Goal: Check status: Check status

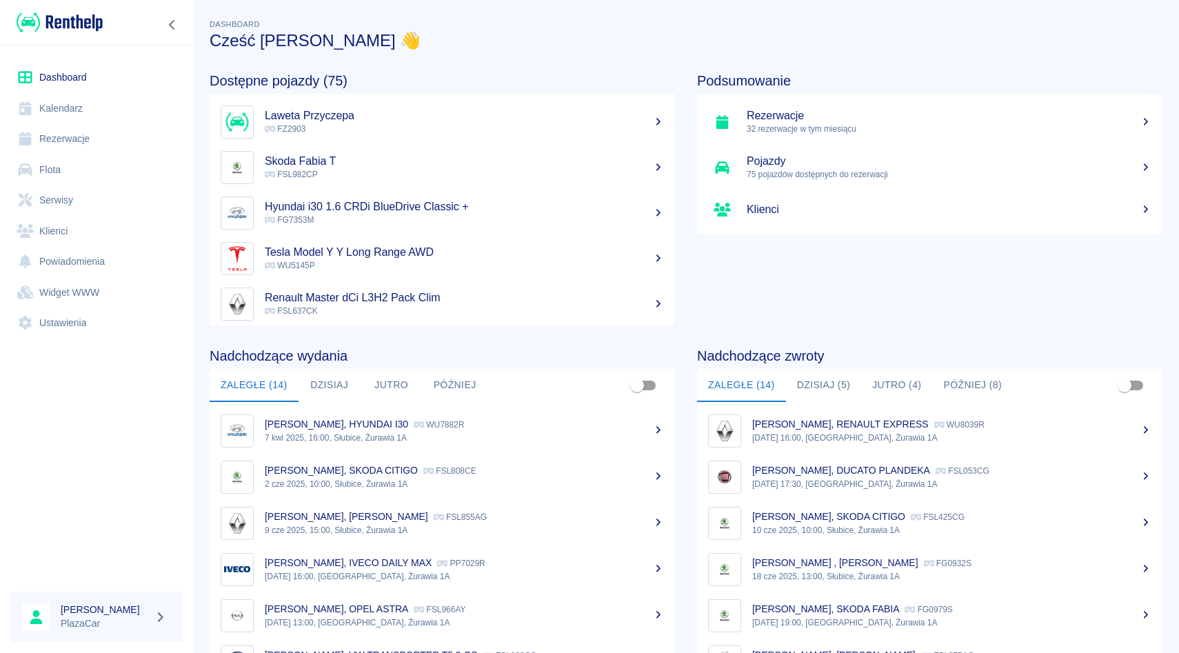
click at [105, 128] on link "Rezerwacje" at bounding box center [97, 138] width 172 height 31
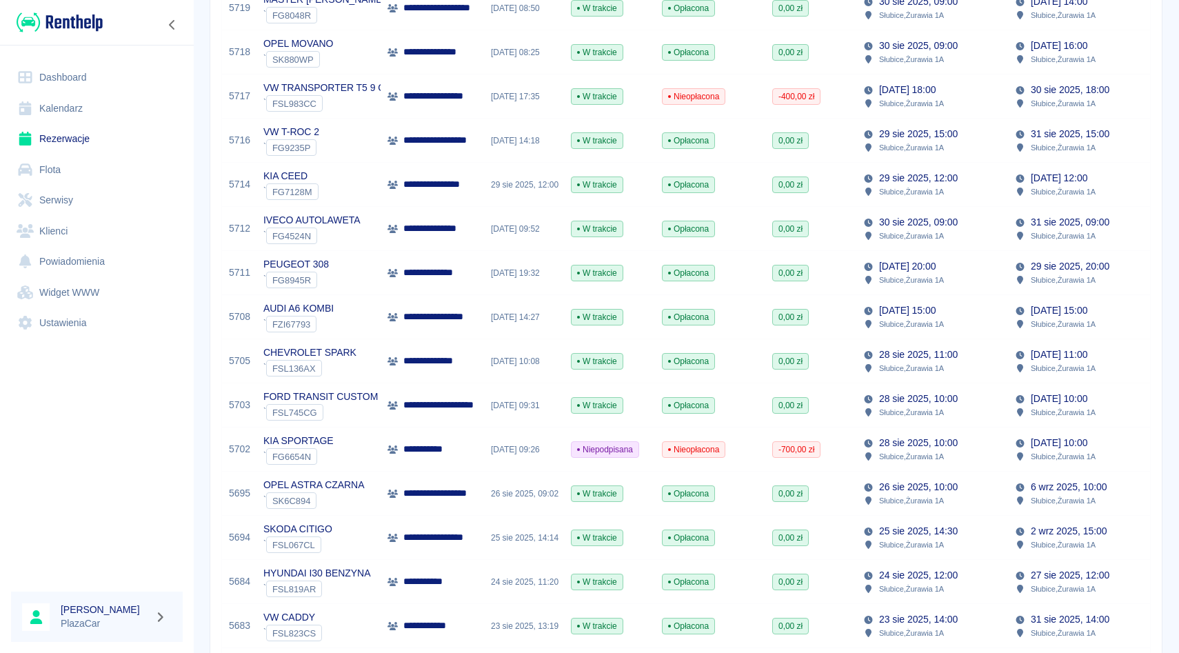
scroll to position [800, 0]
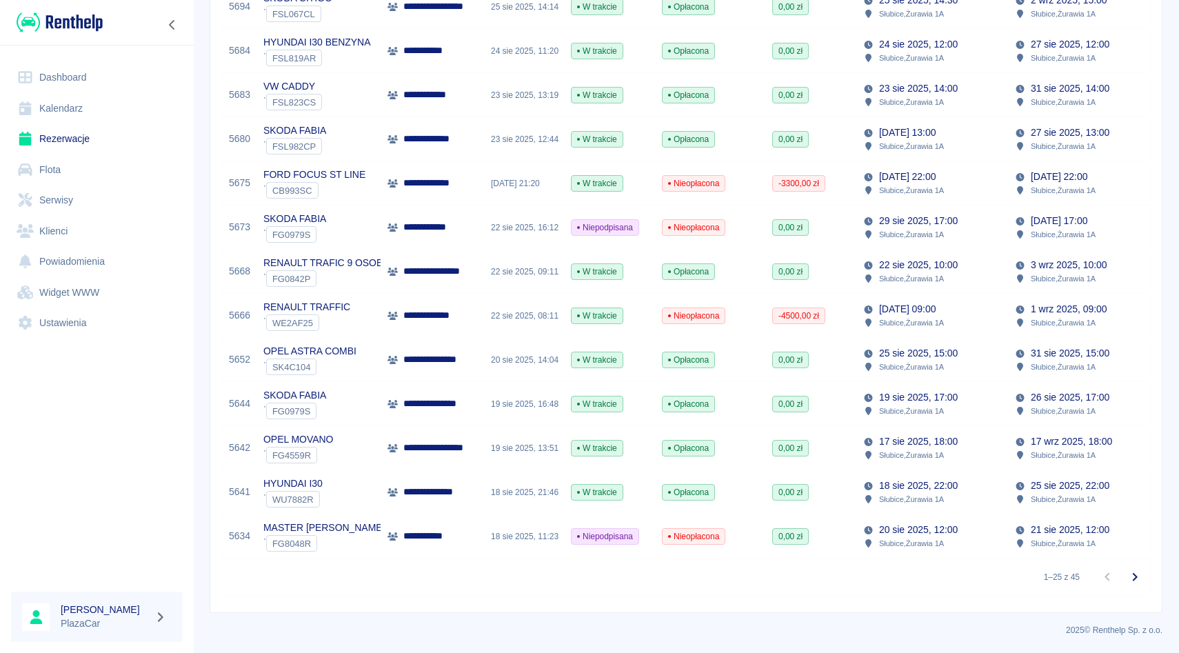
click at [107, 83] on link "Dashboard" at bounding box center [97, 77] width 172 height 31
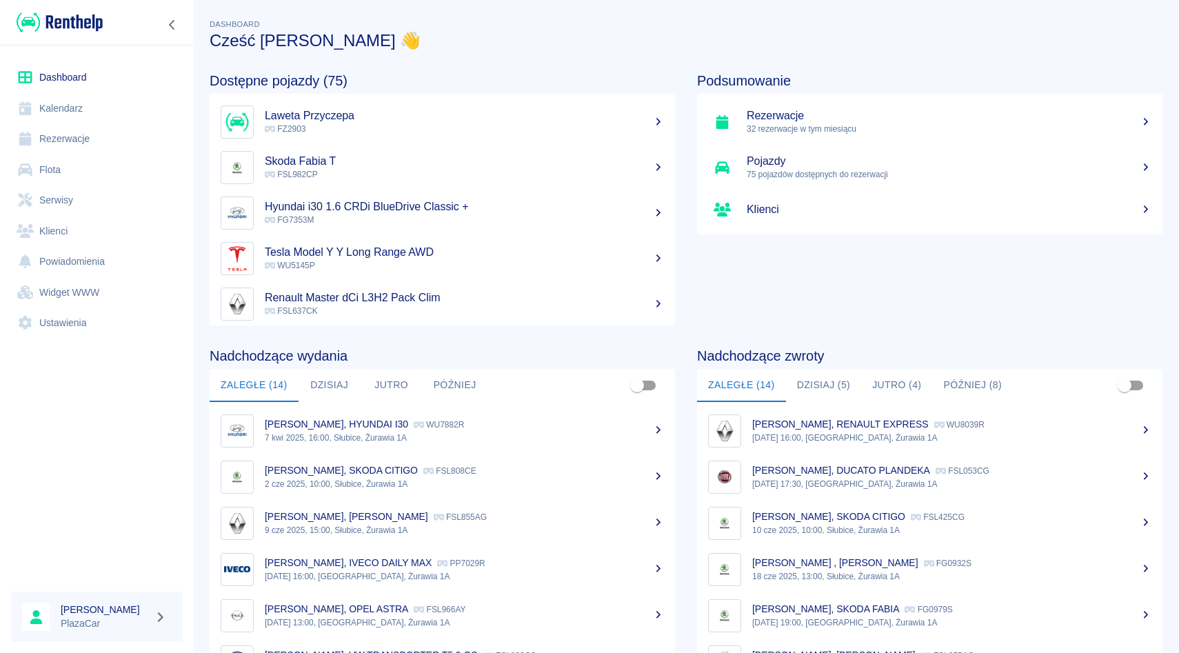
scroll to position [66, 0]
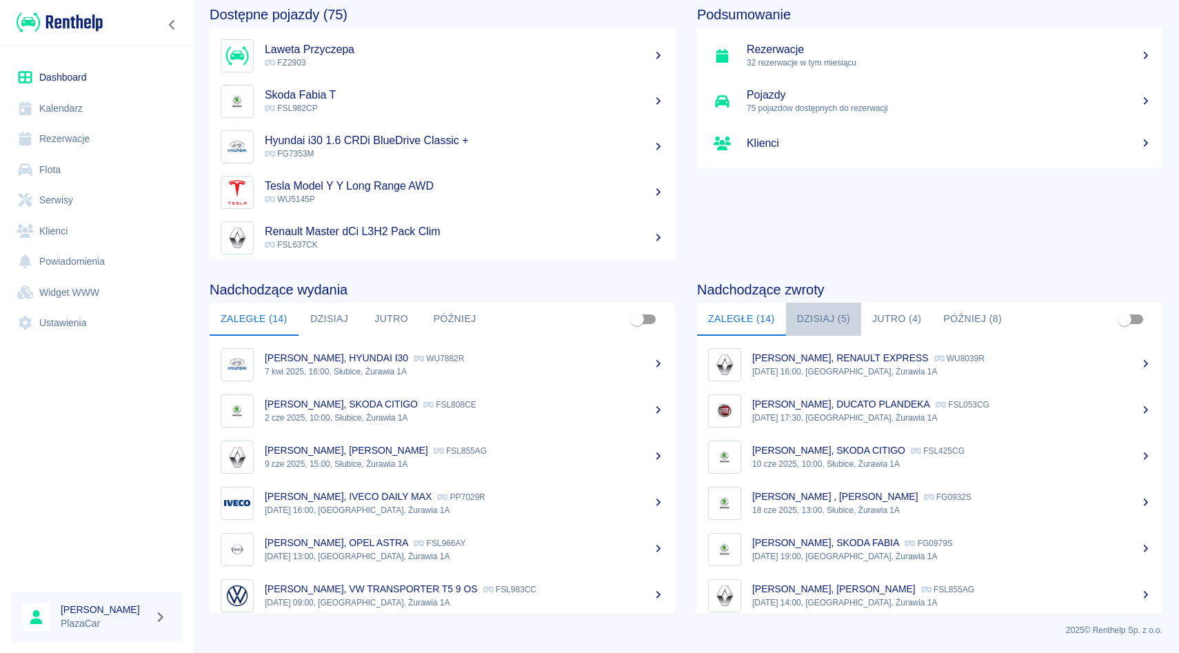
click at [830, 307] on button "Dzisiaj (5)" at bounding box center [824, 319] width 76 height 33
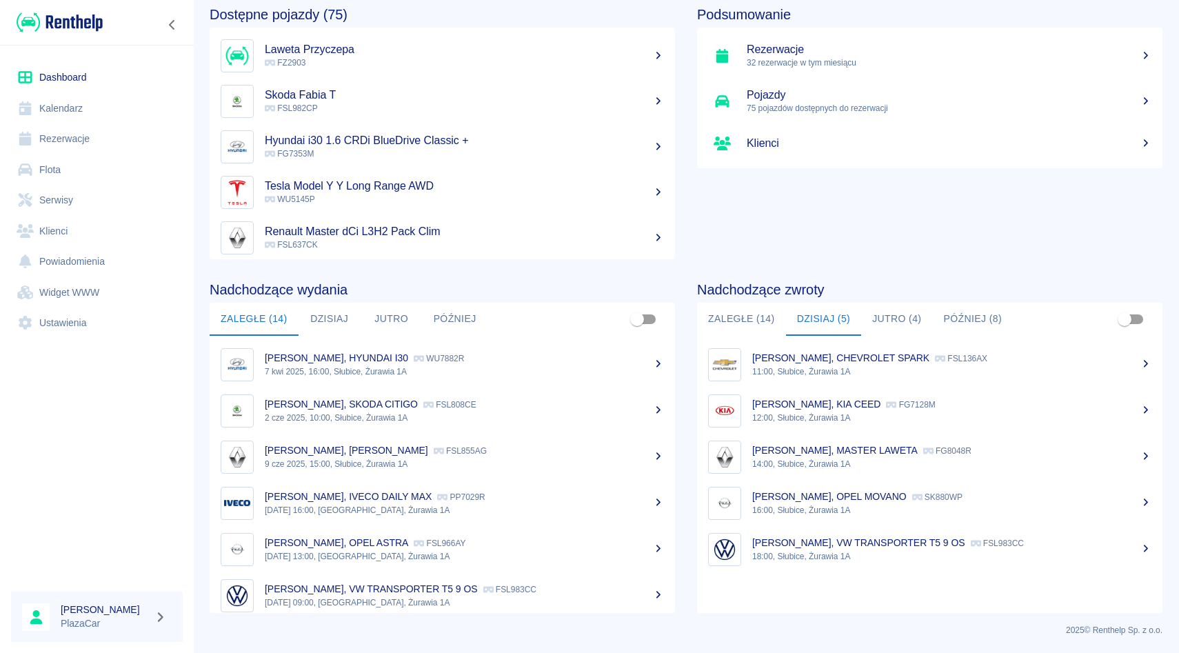
click at [866, 363] on p "[PERSON_NAME], CHEVROLET SPARK" at bounding box center [840, 357] width 177 height 11
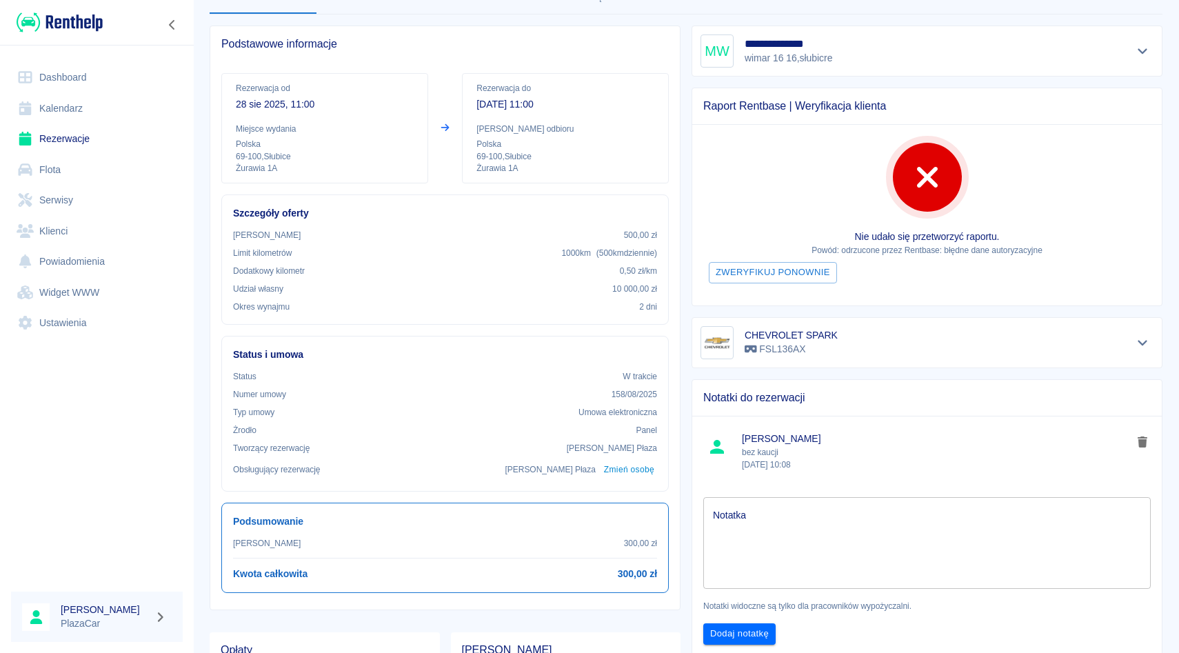
scroll to position [91, 0]
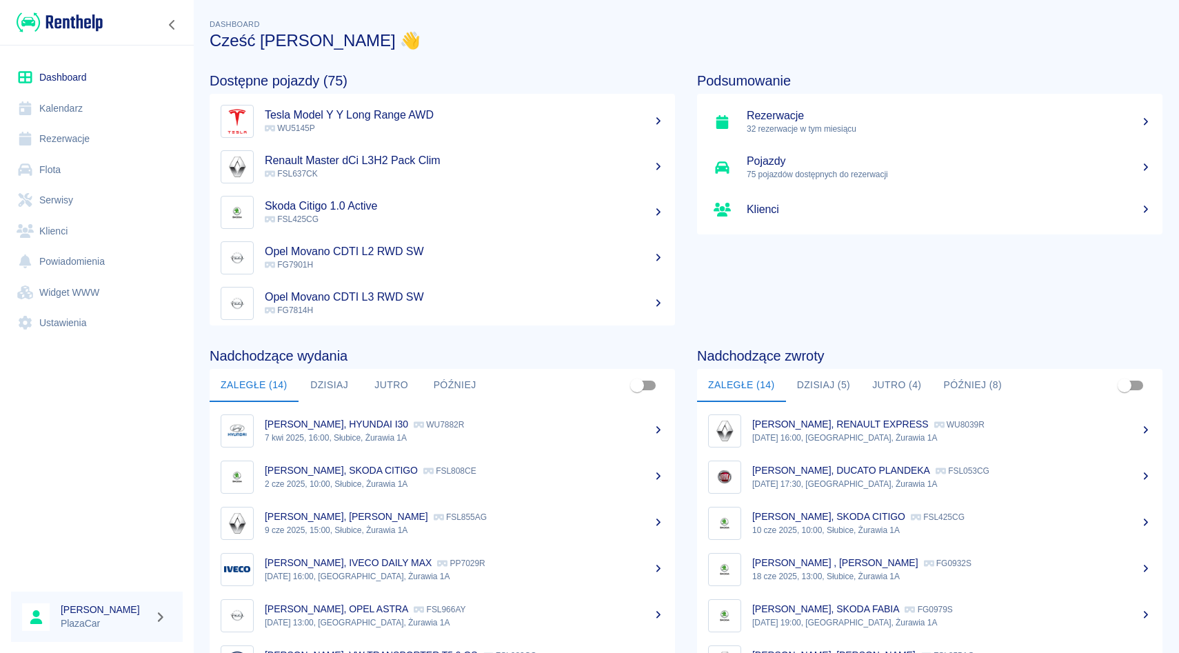
scroll to position [143, 0]
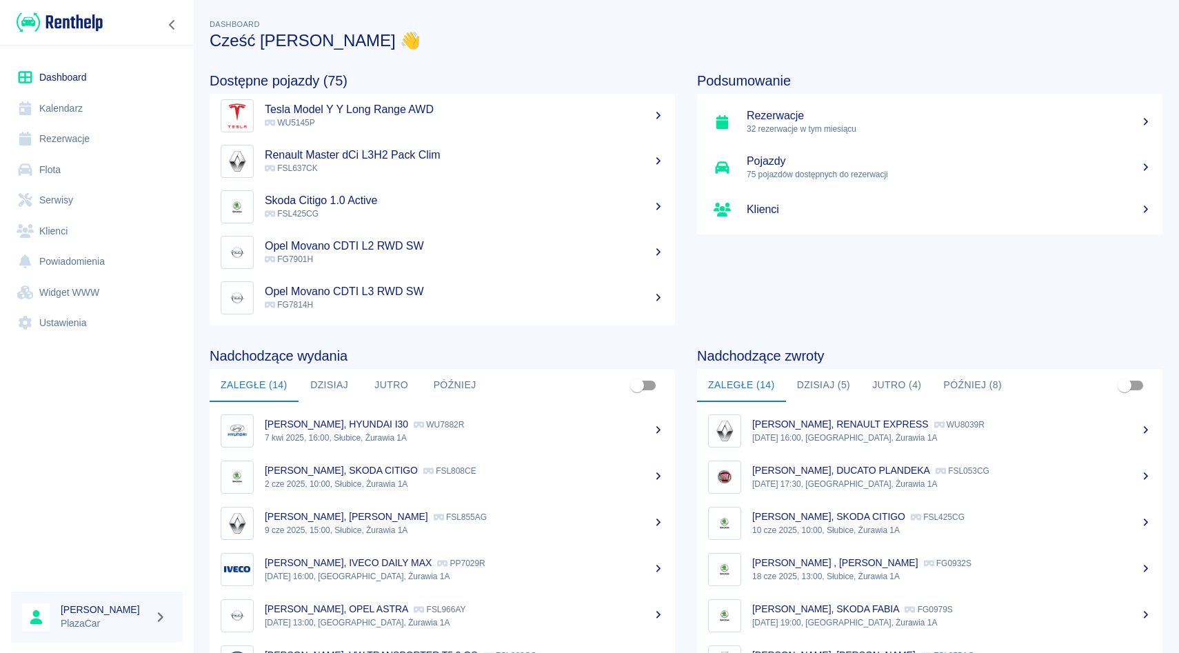
click at [841, 392] on button "Dzisiaj (5)" at bounding box center [824, 385] width 76 height 33
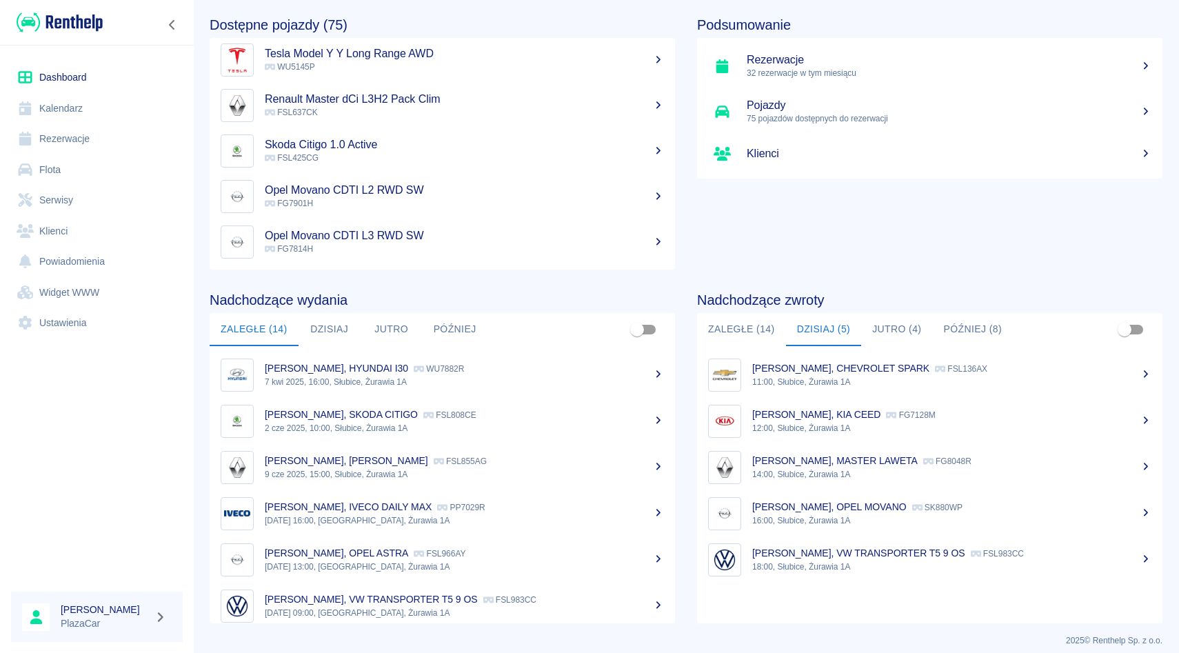
scroll to position [66, 0]
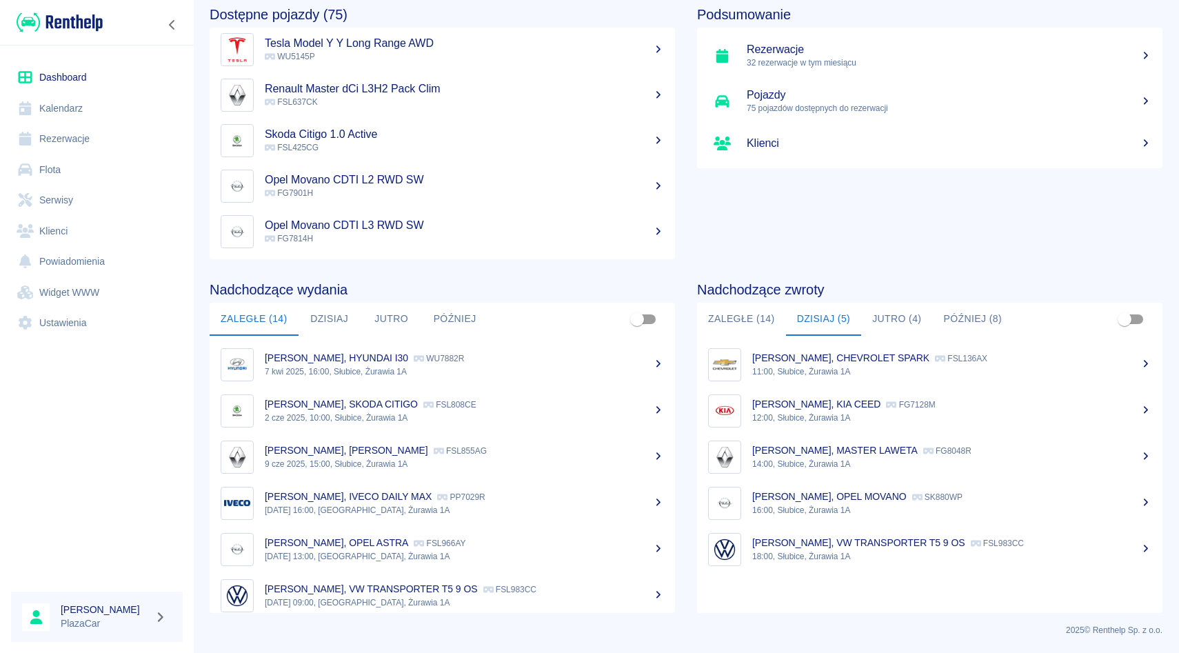
click at [835, 449] on p "[PERSON_NAME], MASTER LAWETA" at bounding box center [834, 450] width 165 height 11
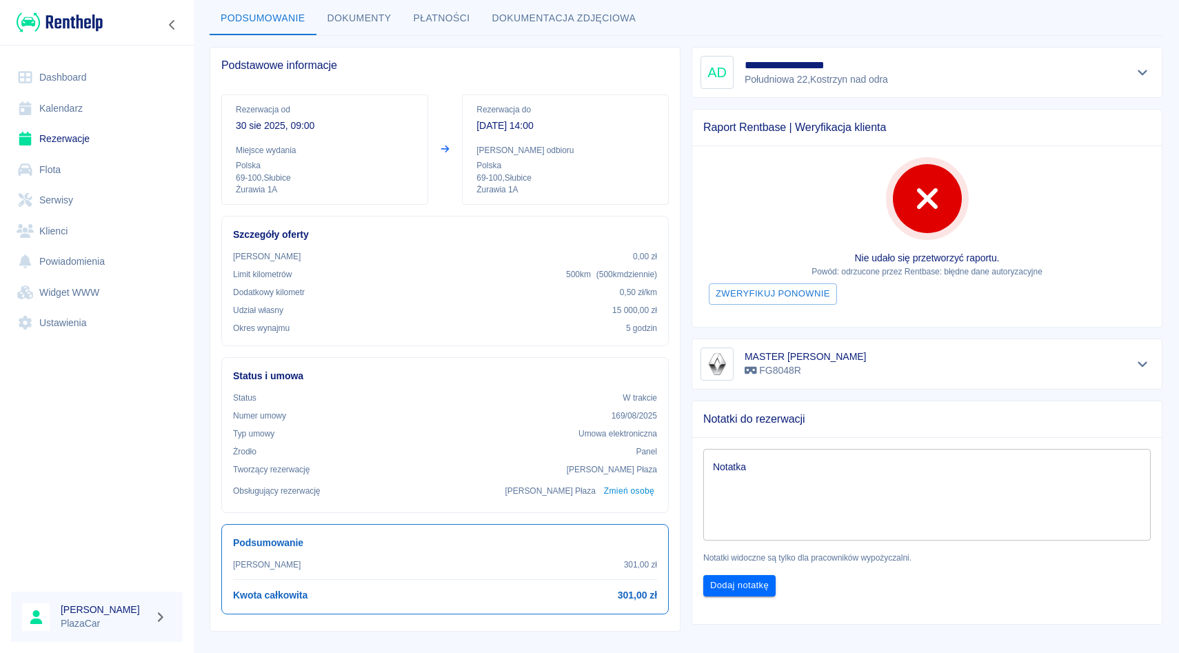
scroll to position [74, 0]
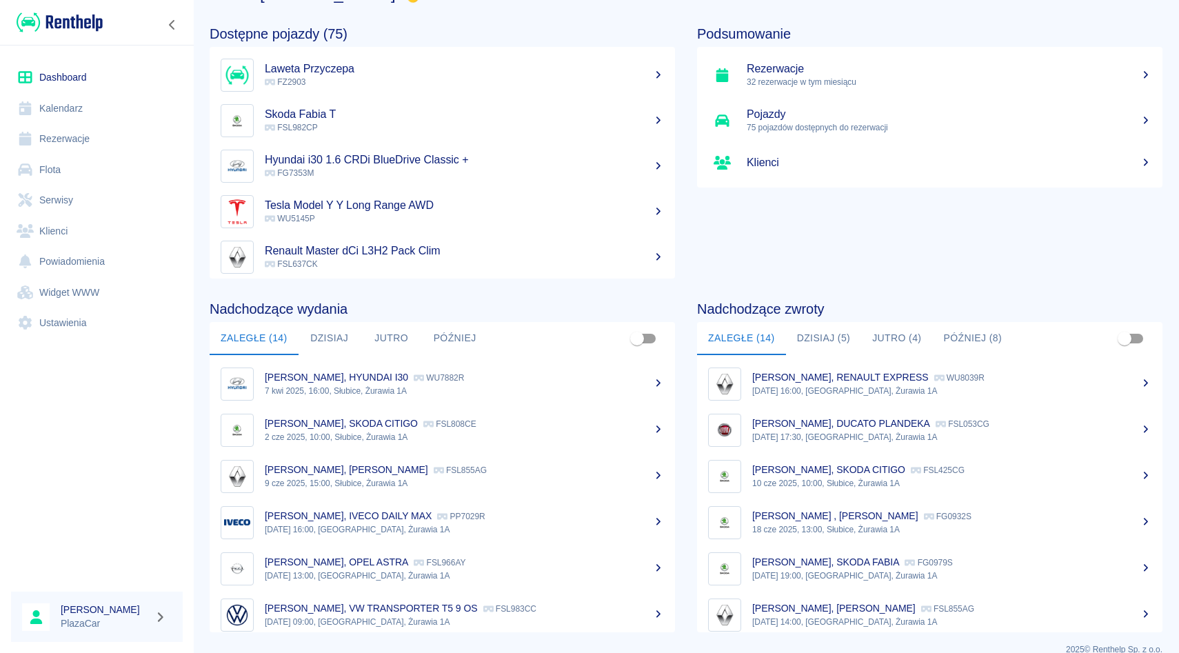
scroll to position [66, 0]
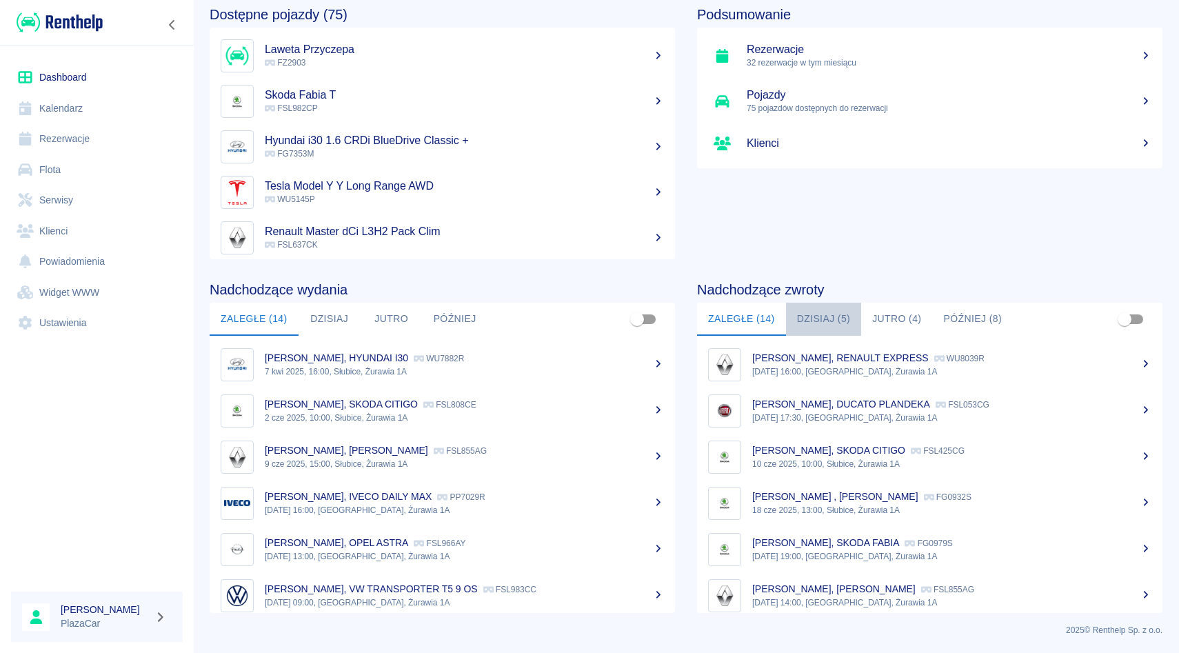
click at [827, 305] on button "Dzisiaj (5)" at bounding box center [824, 319] width 76 height 33
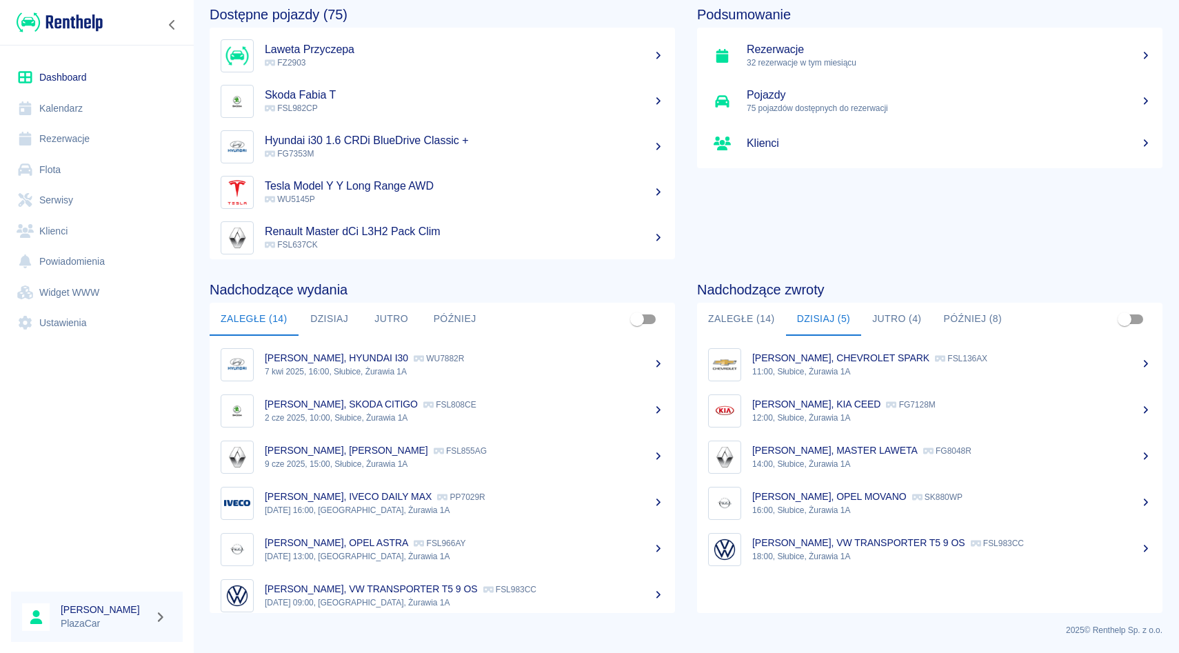
click at [806, 500] on p "[PERSON_NAME], OPEL MOVANO" at bounding box center [829, 496] width 154 height 11
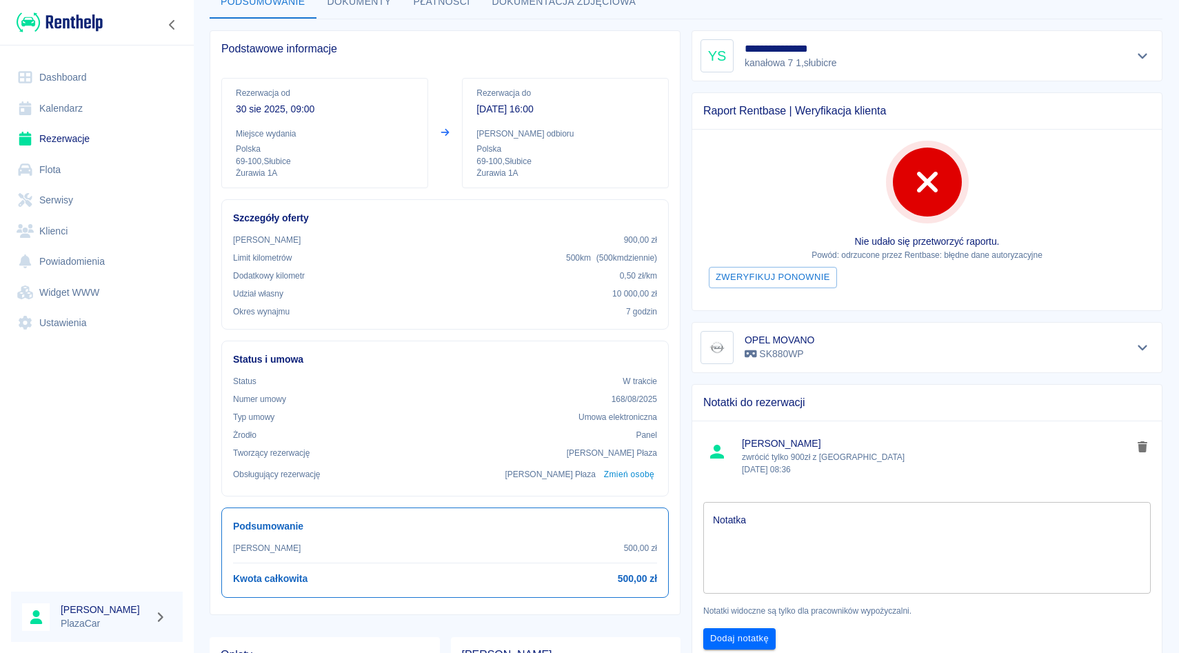
scroll to position [88, 0]
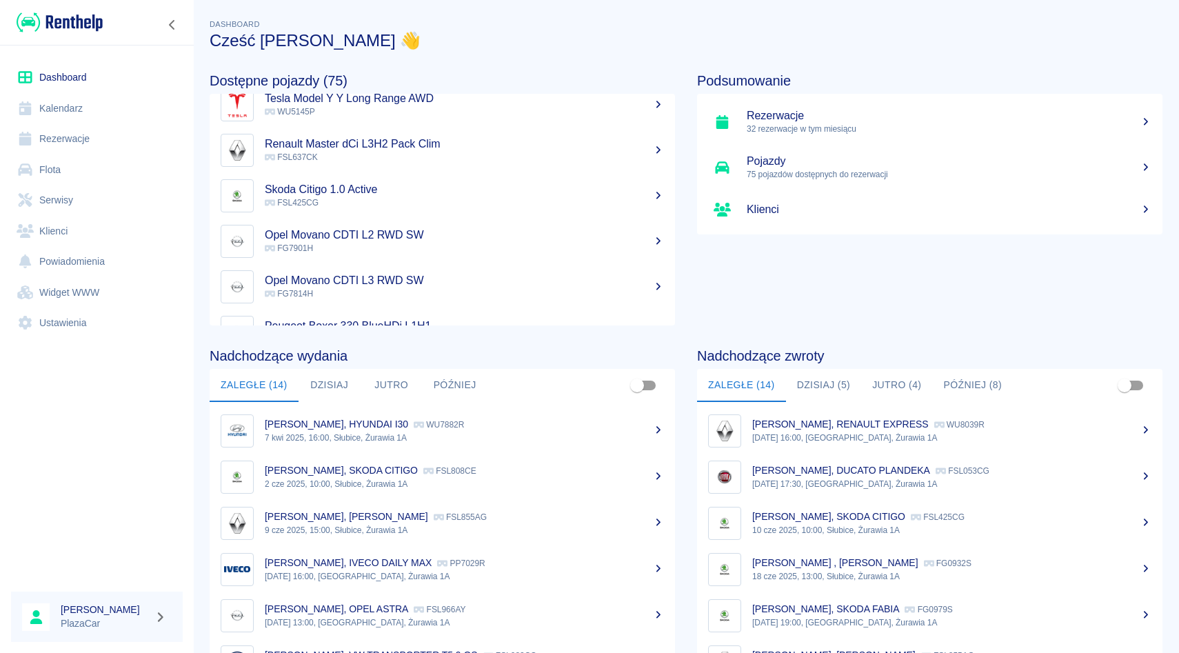
scroll to position [188, 0]
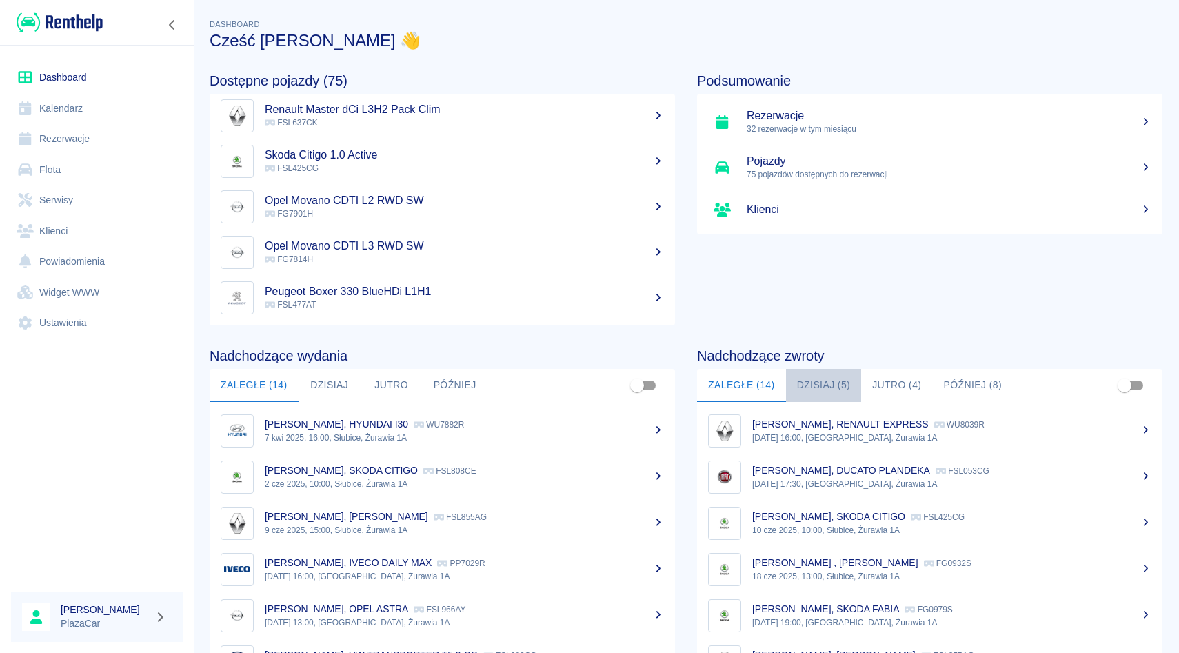
click at [837, 373] on button "Dzisiaj (5)" at bounding box center [824, 385] width 76 height 33
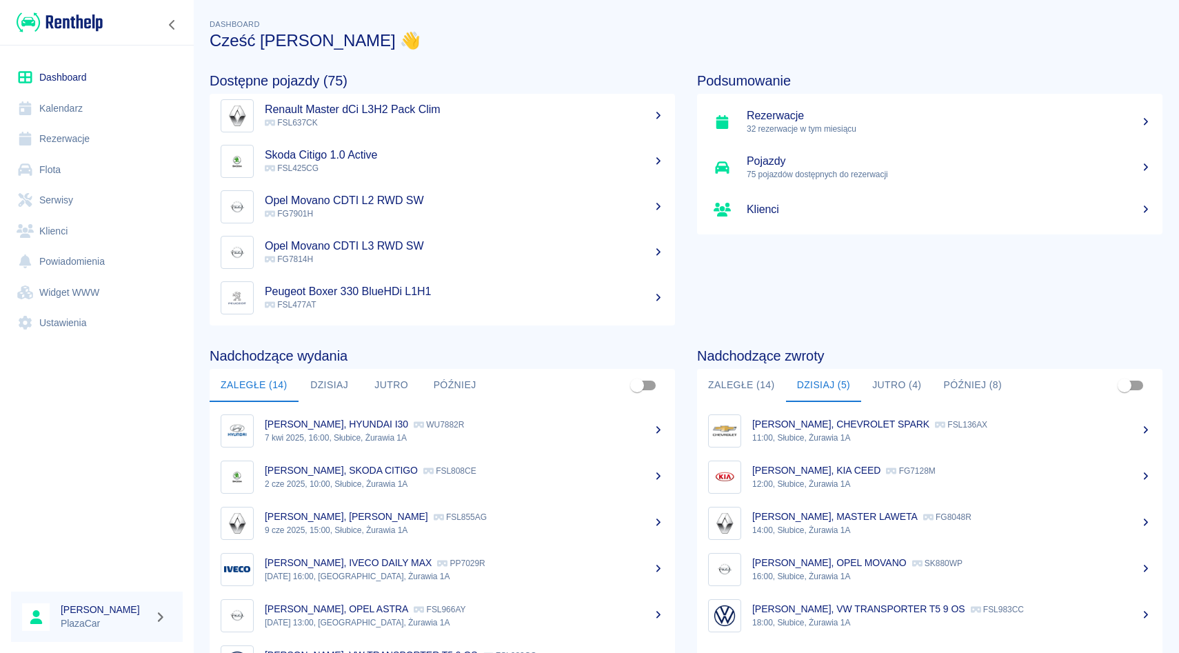
scroll to position [66, 0]
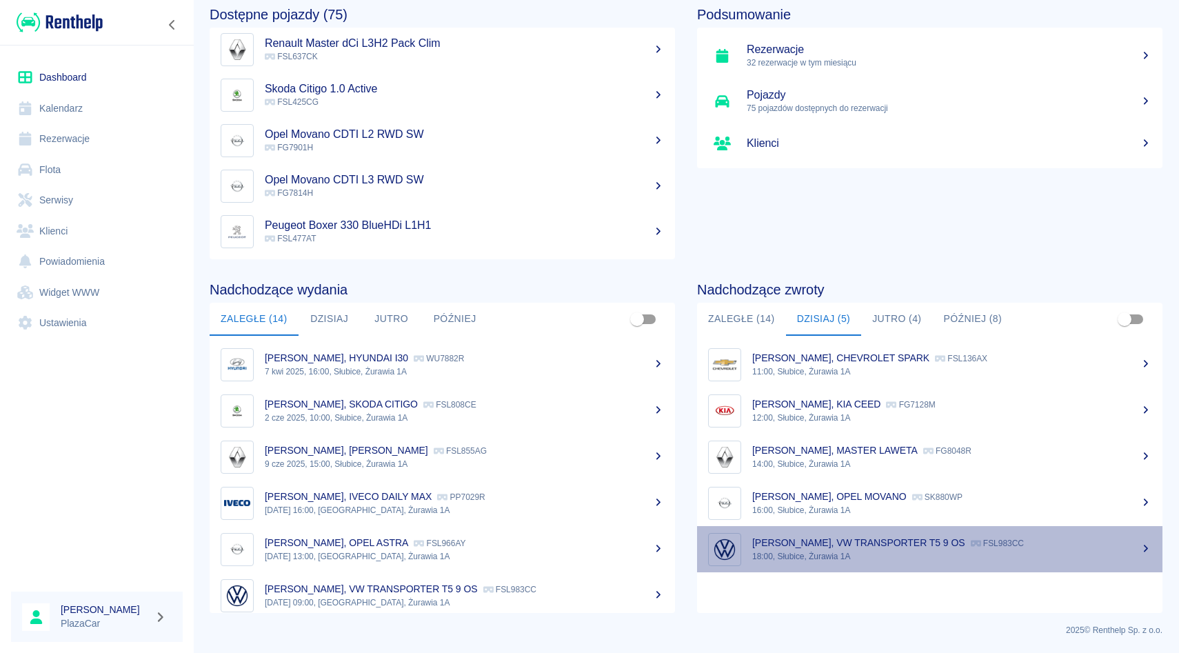
click at [833, 544] on p "[PERSON_NAME], VW TRANSPORTER T5 9 OS" at bounding box center [858, 542] width 213 height 11
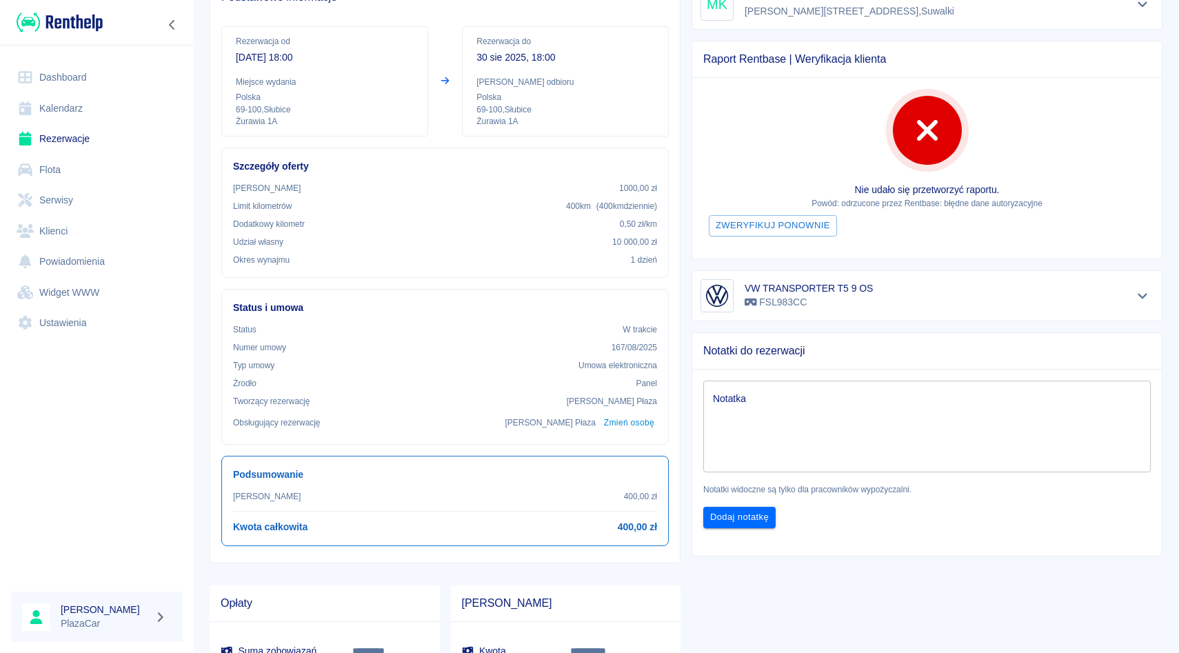
scroll to position [148, 0]
